Goal: Find specific page/section

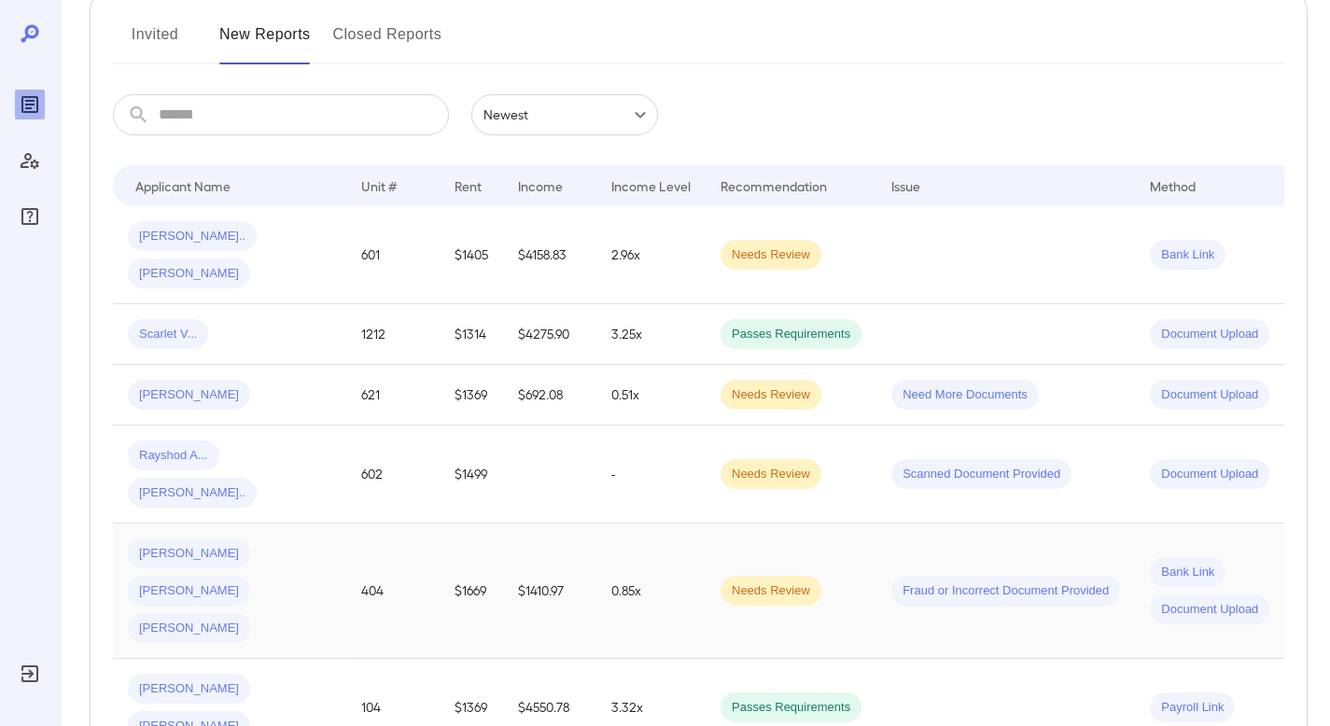
scroll to position [268, 0]
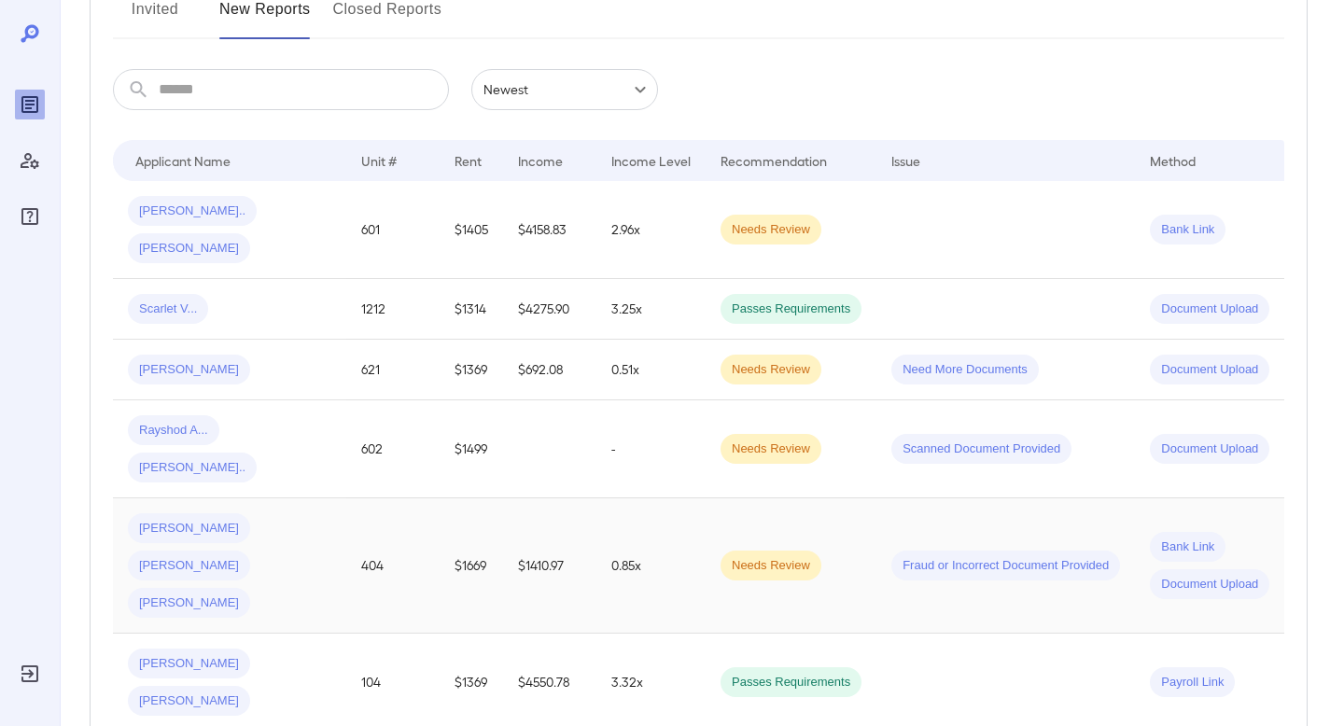
click at [311, 513] on div "Sophie G... Mikayla S... Craig G..." at bounding box center [229, 565] width 203 height 105
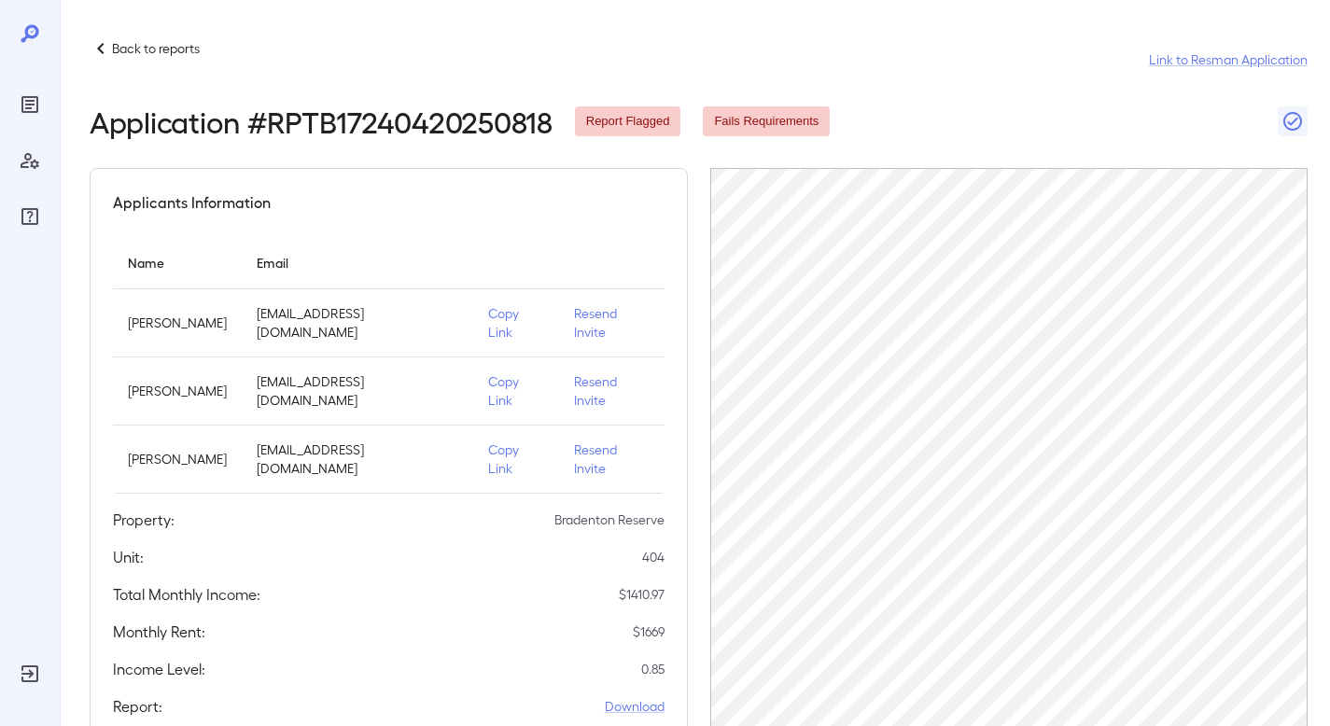
click at [510, 387] on p "Copy Link" at bounding box center [516, 390] width 56 height 37
click at [129, 52] on p "Back to reports" at bounding box center [156, 48] width 88 height 19
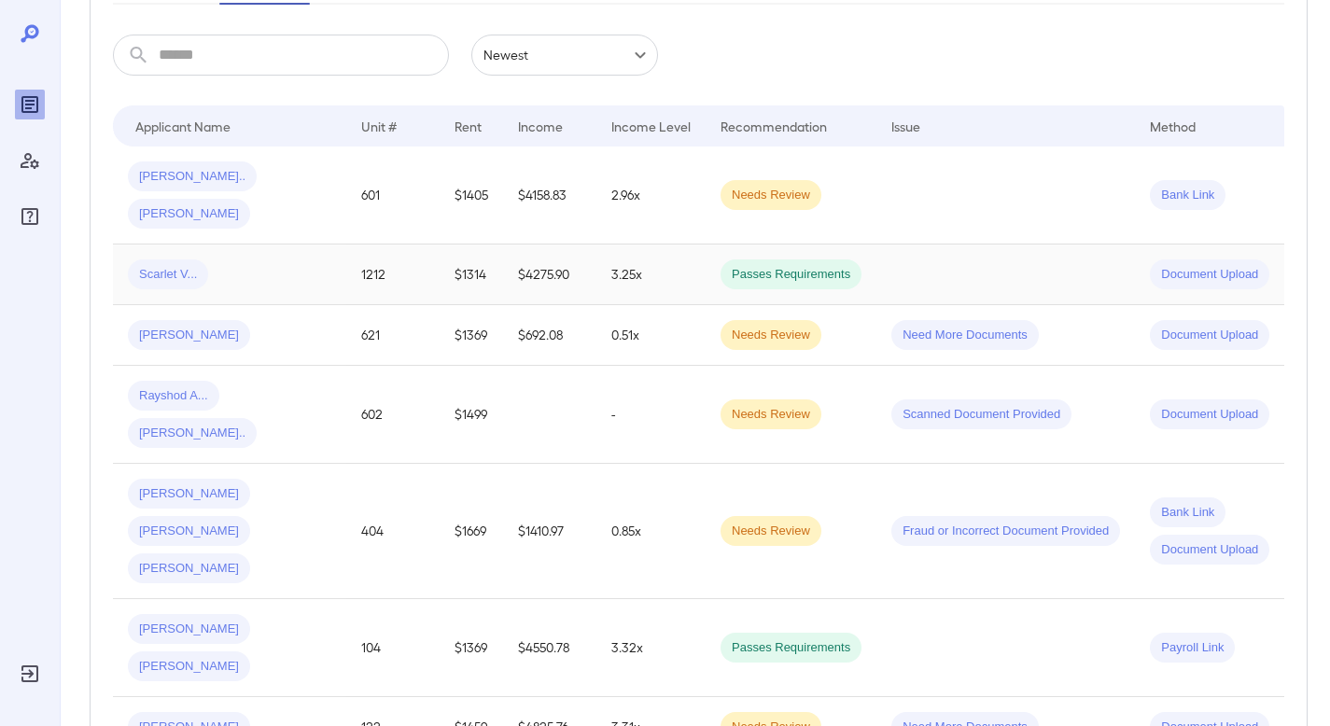
scroll to position [308, 0]
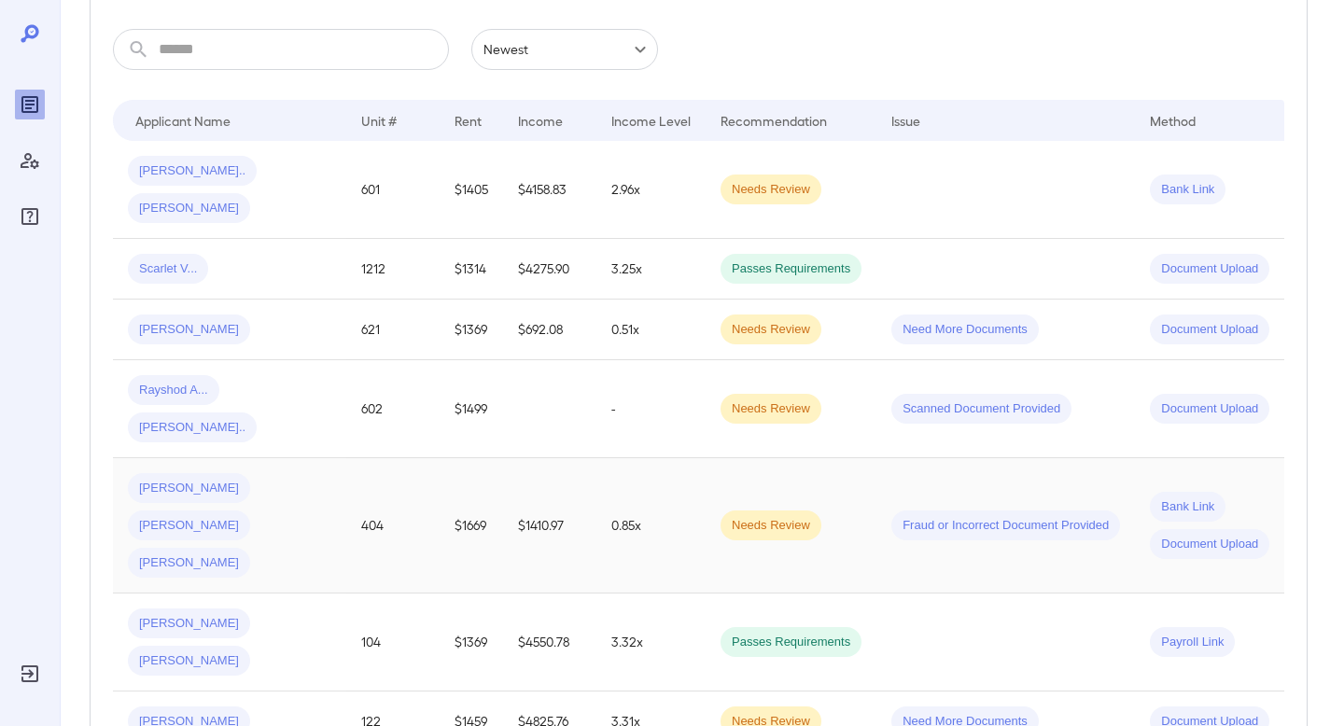
click at [687, 458] on td "0.85x" at bounding box center [650, 525] width 109 height 135
